Goal: Check status: Check status

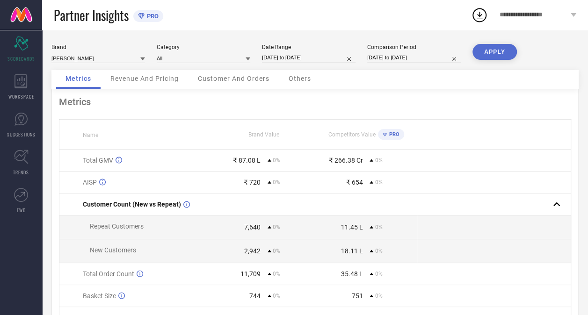
select select "3"
select select "2025"
select select "4"
select select "2025"
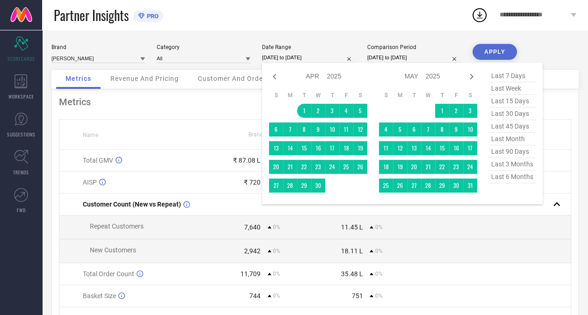
click at [273, 58] on input "[DATE] to [DATE]" at bounding box center [308, 58] width 93 height 10
type input "After [DATE]"
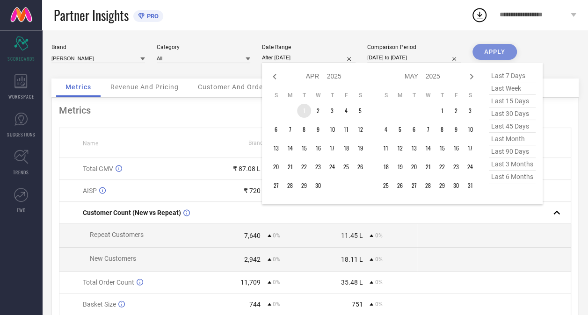
click at [306, 113] on td "1" at bounding box center [304, 111] width 14 height 14
click at [471, 77] on icon at bounding box center [471, 76] width 11 height 11
select select "4"
select select "2025"
select select "5"
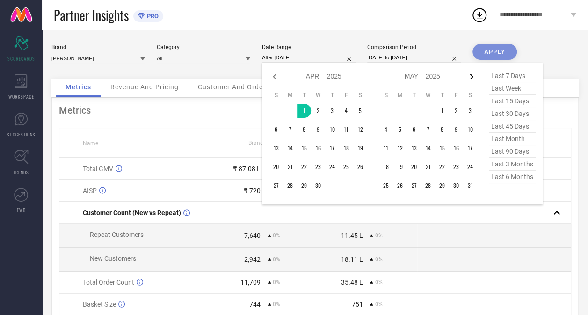
select select "2025"
click at [471, 77] on icon at bounding box center [471, 76] width 11 height 11
select select "5"
select select "2025"
select select "6"
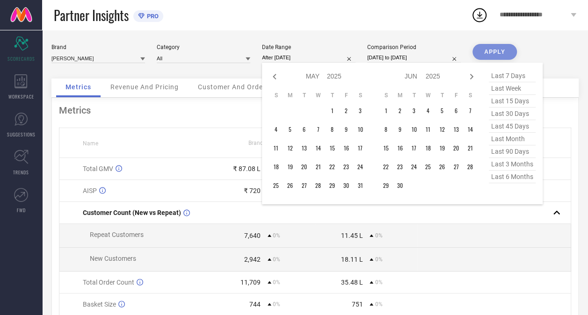
select select "2025"
click at [471, 77] on icon at bounding box center [471, 76] width 11 height 11
select select "6"
select select "2025"
select select "7"
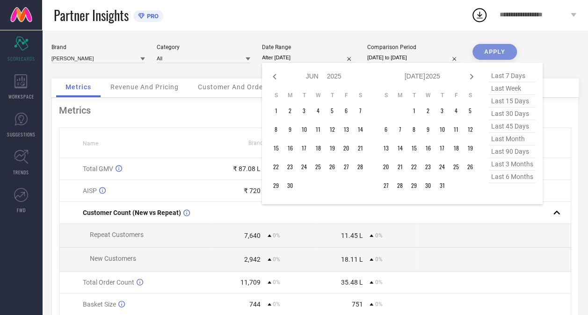
select select "2025"
click at [471, 77] on icon at bounding box center [471, 76] width 11 height 11
select select "7"
select select "2025"
select select "8"
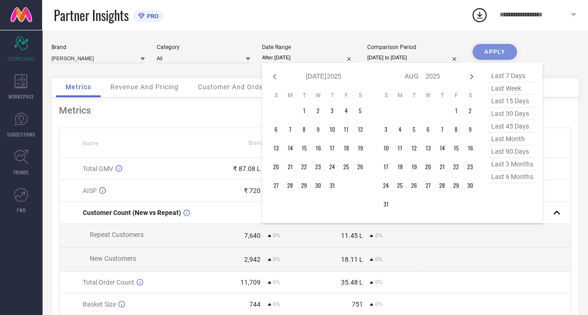
select select "2025"
click at [471, 77] on icon at bounding box center [471, 76] width 11 height 11
select select "8"
select select "2025"
select select "9"
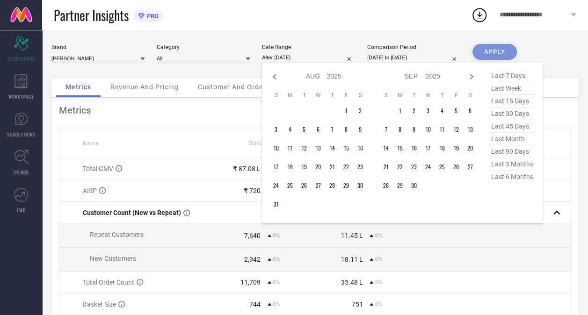
select select "2025"
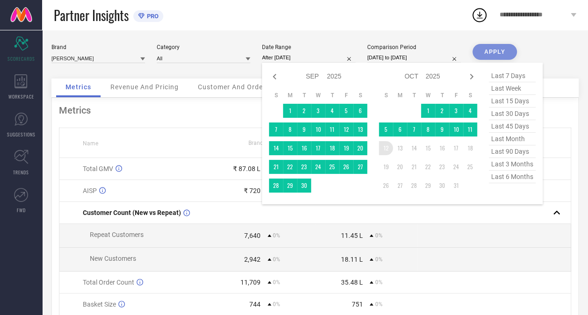
type input "[DATE] to [DATE]"
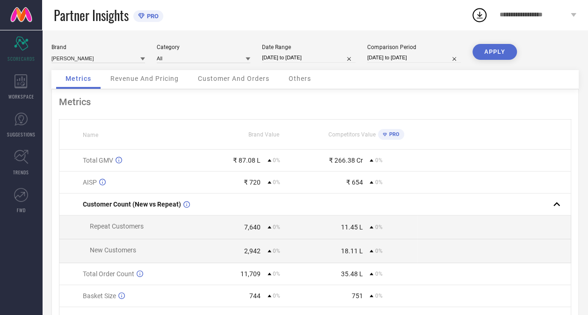
select select "3"
select select "2025"
select select "4"
select select "2025"
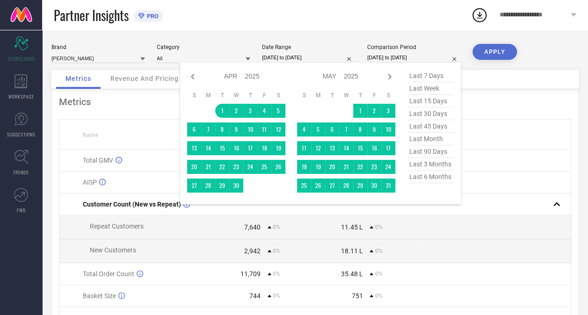
click at [379, 58] on input "[DATE] to [DATE]" at bounding box center [413, 58] width 93 height 10
type input "After [DATE]"
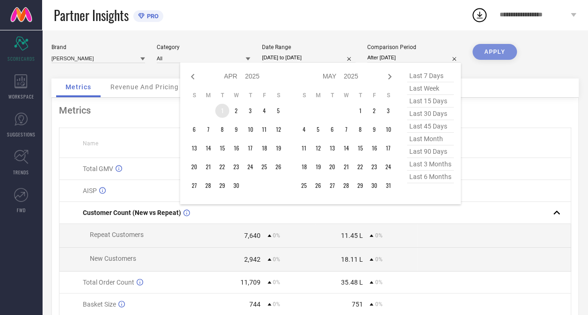
click at [223, 108] on td "1" at bounding box center [222, 111] width 14 height 14
click at [389, 77] on icon at bounding box center [389, 76] width 11 height 11
select select "4"
select select "2025"
select select "5"
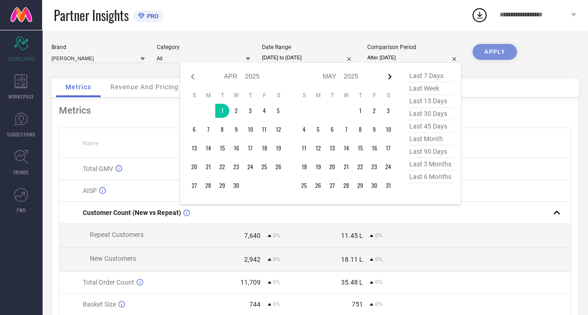
select select "2025"
click at [389, 77] on icon at bounding box center [389, 76] width 11 height 11
select select "5"
select select "2025"
select select "6"
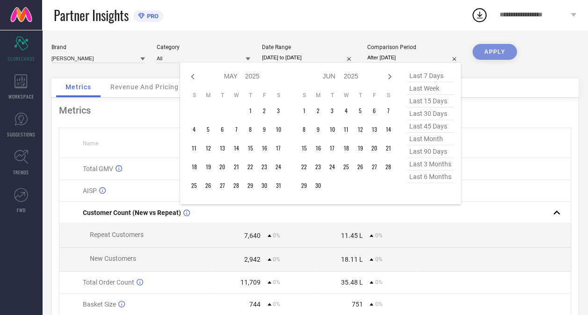
select select "2025"
click at [389, 77] on icon at bounding box center [389, 76] width 11 height 11
select select "6"
select select "2025"
select select "7"
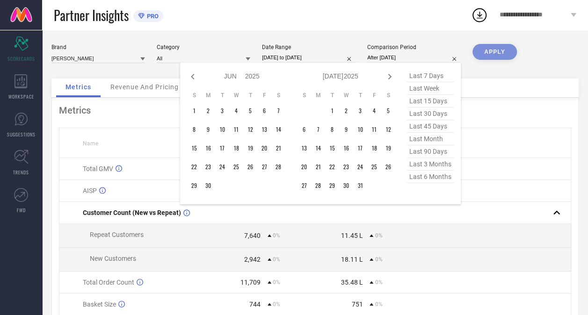
select select "2025"
click at [389, 77] on icon at bounding box center [389, 76] width 11 height 11
select select "7"
select select "2025"
select select "8"
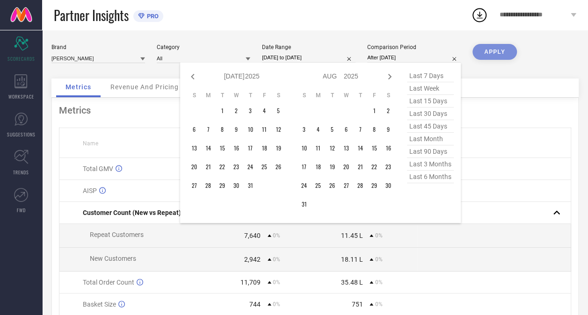
select select "2025"
click at [389, 77] on icon at bounding box center [389, 76] width 11 height 11
select select "8"
select select "2025"
select select "9"
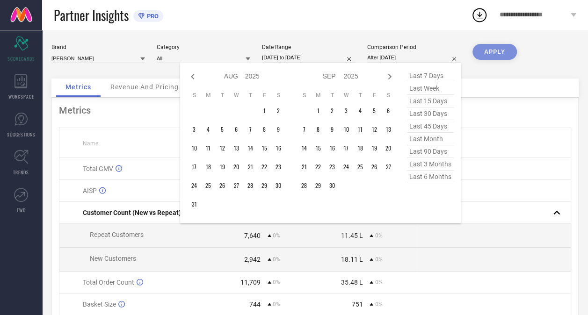
select select "2025"
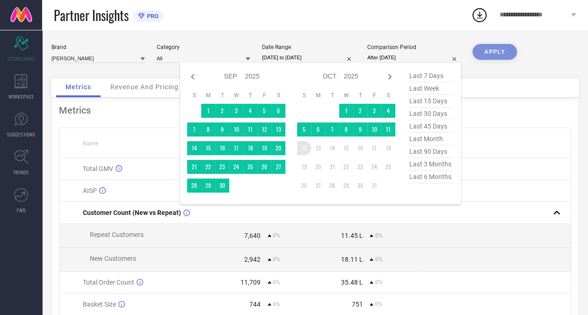
type input "[DATE] to [DATE]"
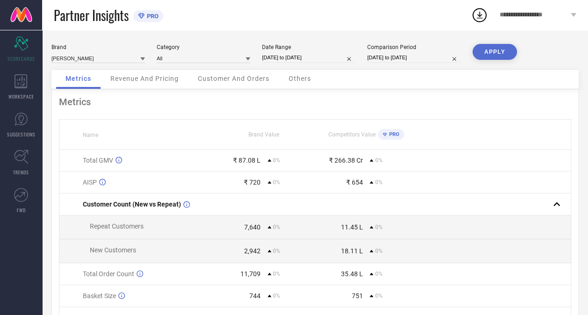
click at [491, 53] on button "APPLY" at bounding box center [494, 52] width 44 height 16
click at [265, 161] on div "₹ 89.61 L 0%" at bounding box center [263, 160] width 101 height 7
